Goal: Task Accomplishment & Management: Use online tool/utility

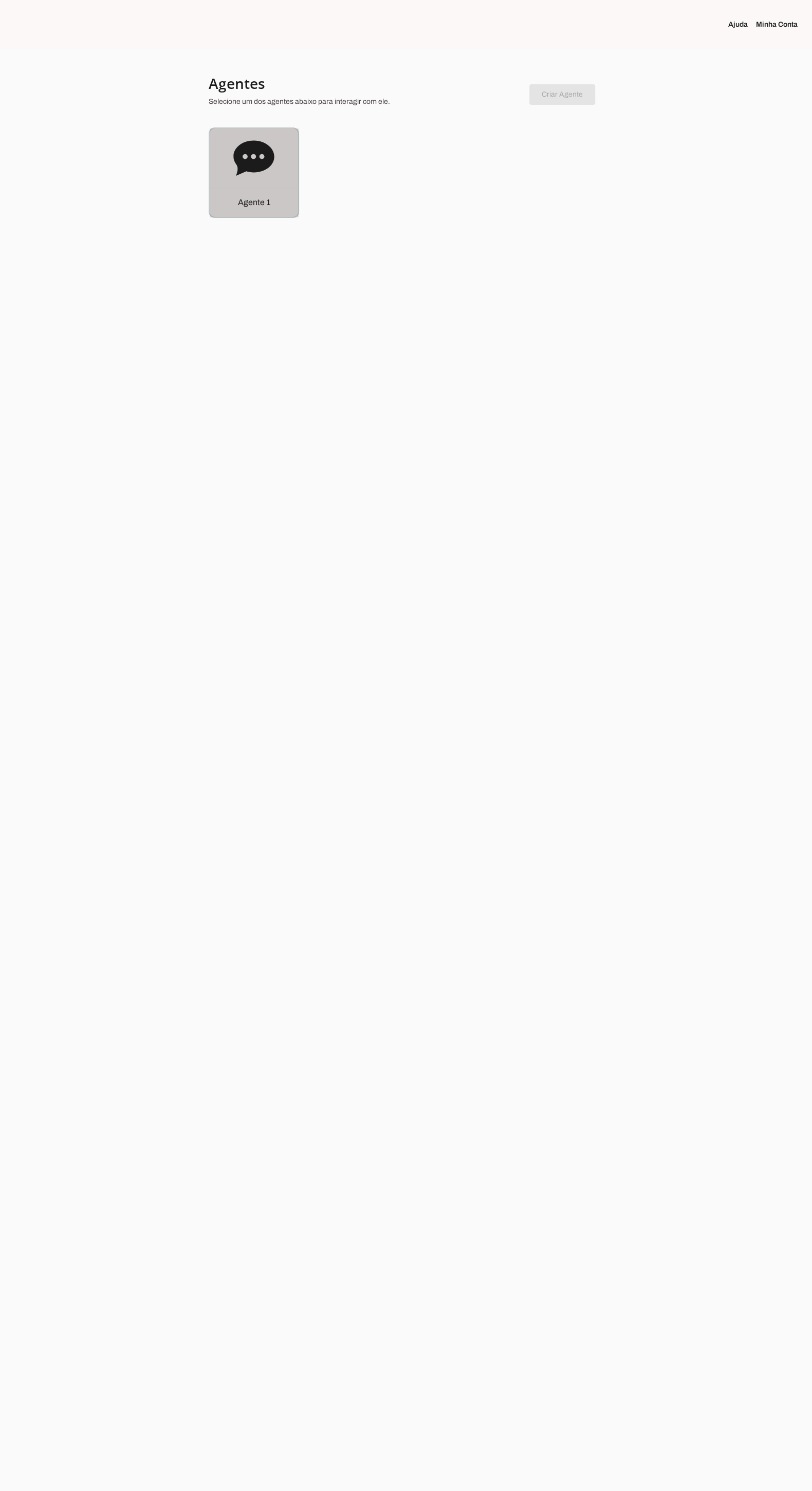
click at [247, 167] on icon at bounding box center [254, 157] width 40 height 35
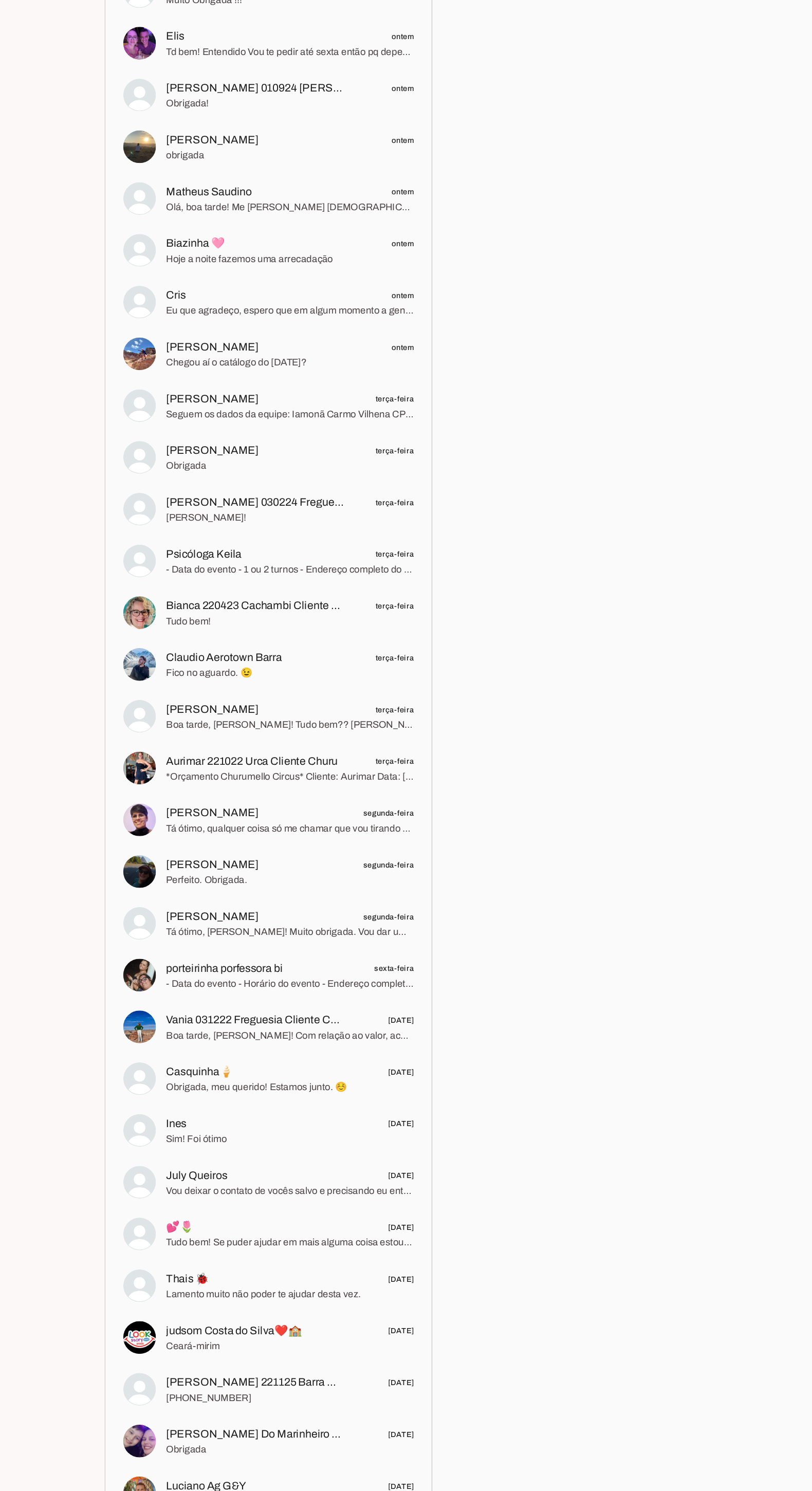
scroll to position [1, 0]
